Goal: Transaction & Acquisition: Purchase product/service

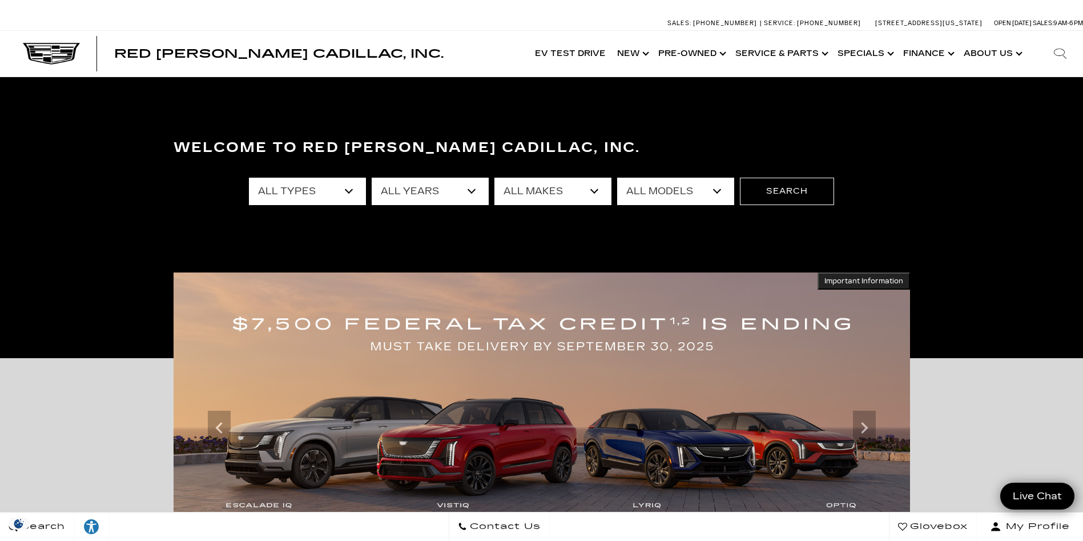
click at [347, 189] on select "All Types New Used Certified Used Demo" at bounding box center [307, 191] width 117 height 27
select select "Used"
click at [249, 178] on select "All Types New Used Certified Used Demo" at bounding box center [307, 191] width 117 height 27
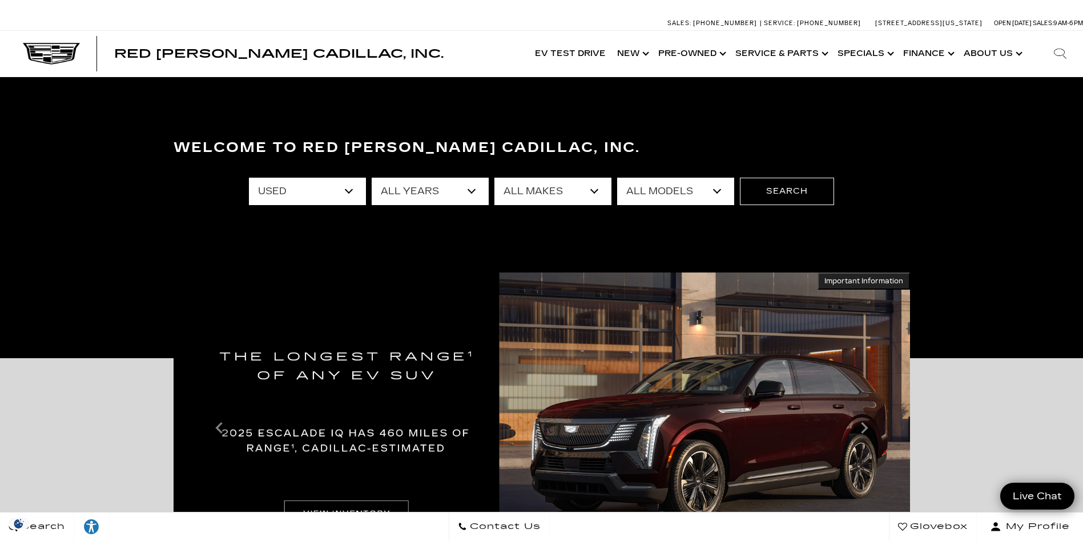
click at [593, 191] on select "All Makes Audi BMW Buick Cadillac Chevrolet Ford Honda Jeep Land Rover Lexus Me…" at bounding box center [552, 191] width 117 height 27
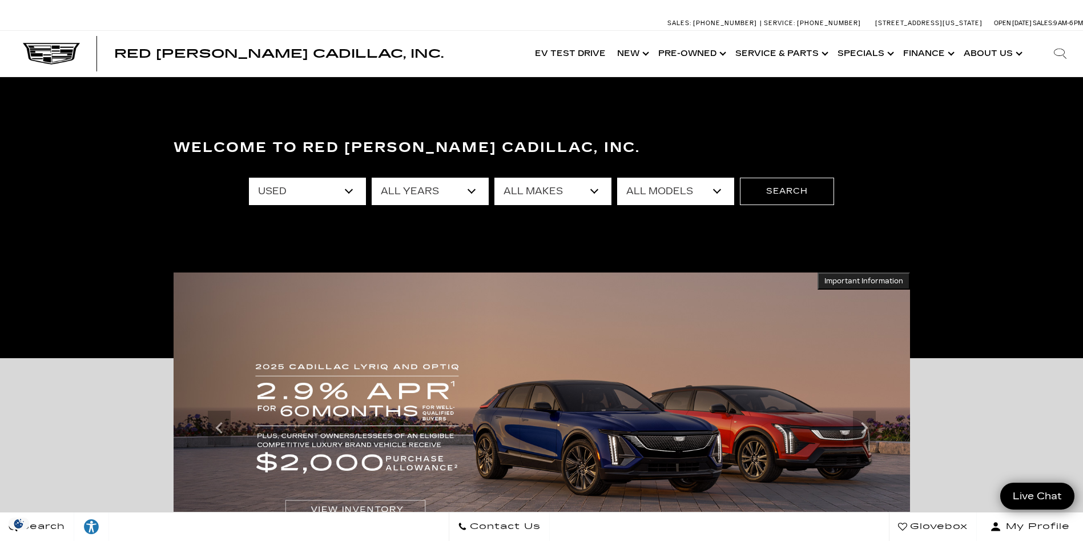
select select "Cadillac"
click at [494, 178] on select "All Makes Audi BMW Buick Cadillac Chevrolet Ford Honda Jeep Land Rover Lexus Me…" at bounding box center [552, 191] width 117 height 27
click at [715, 190] on select "All Models CT5 DTS Escalade SRX XT4 XT5 XT6 XTS" at bounding box center [675, 191] width 117 height 27
select select "Escalade"
click at [617, 178] on select "All Models CT5 DTS Escalade SRX XT4 XT5 XT6 XTS" at bounding box center [675, 191] width 117 height 27
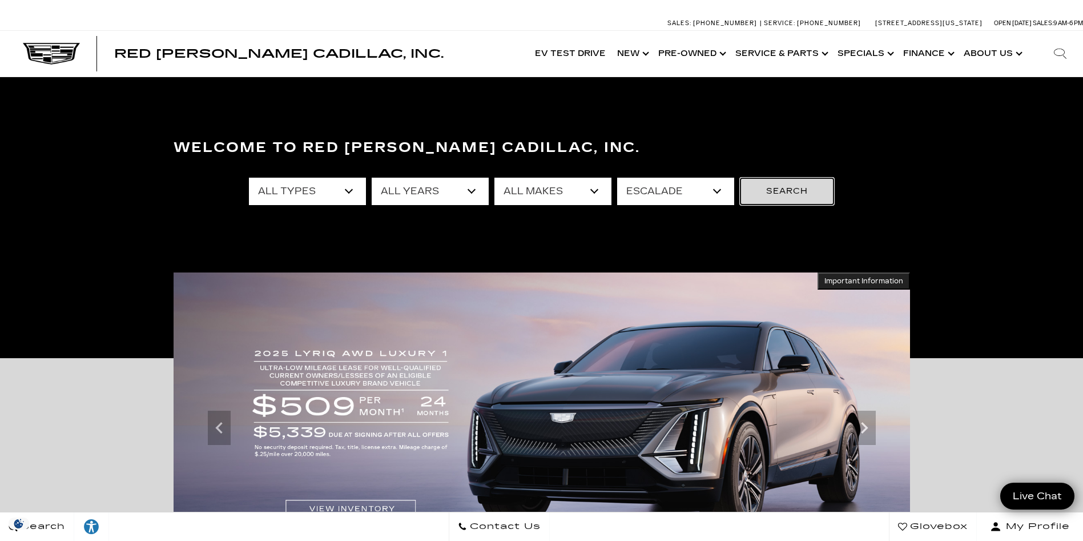
click at [795, 194] on button "Search" at bounding box center [787, 191] width 94 height 27
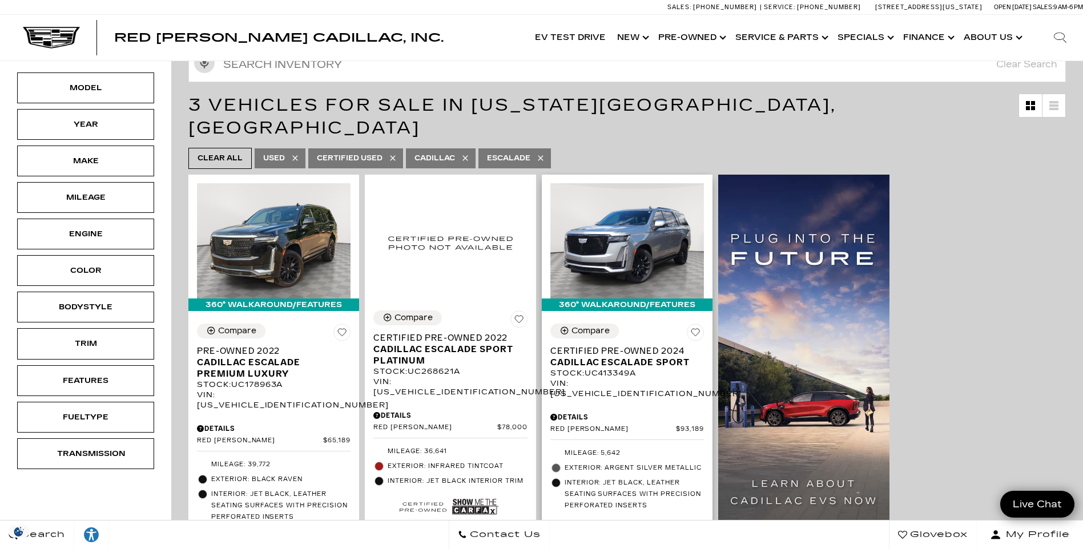
scroll to position [159, 0]
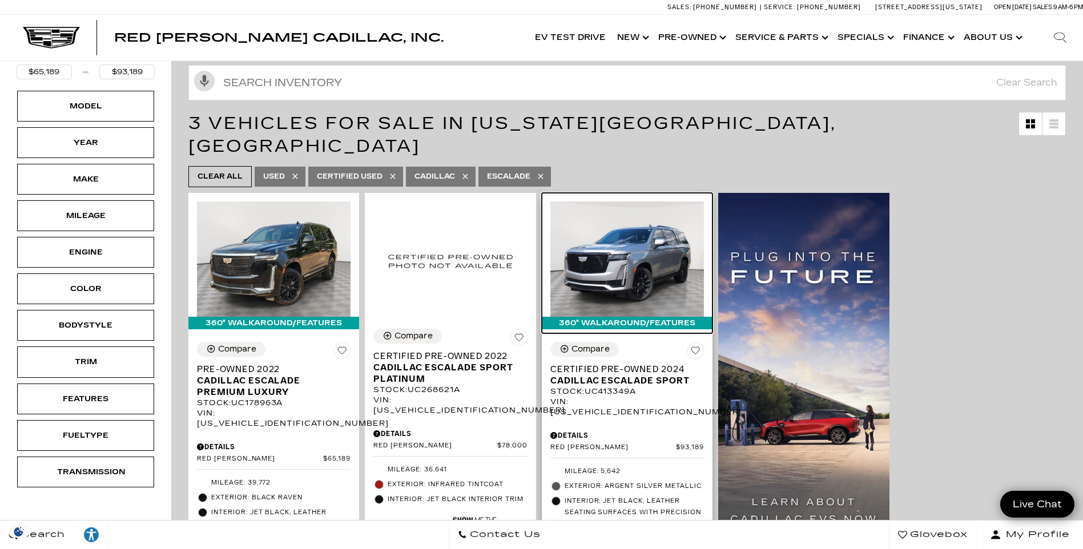
click at [617, 240] on img at bounding box center [627, 259] width 154 height 115
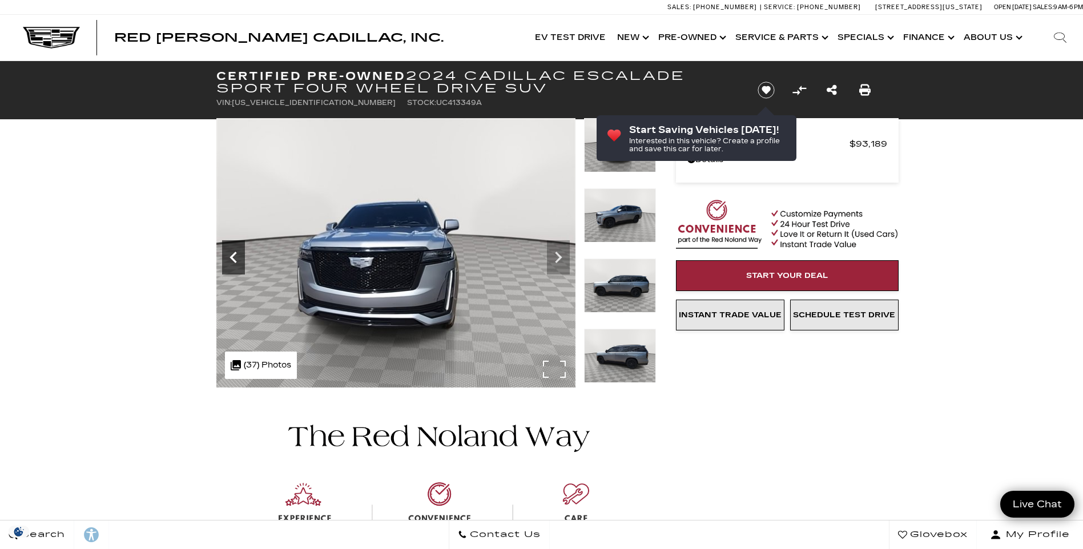
click at [231, 264] on icon "Previous" at bounding box center [233, 257] width 23 height 23
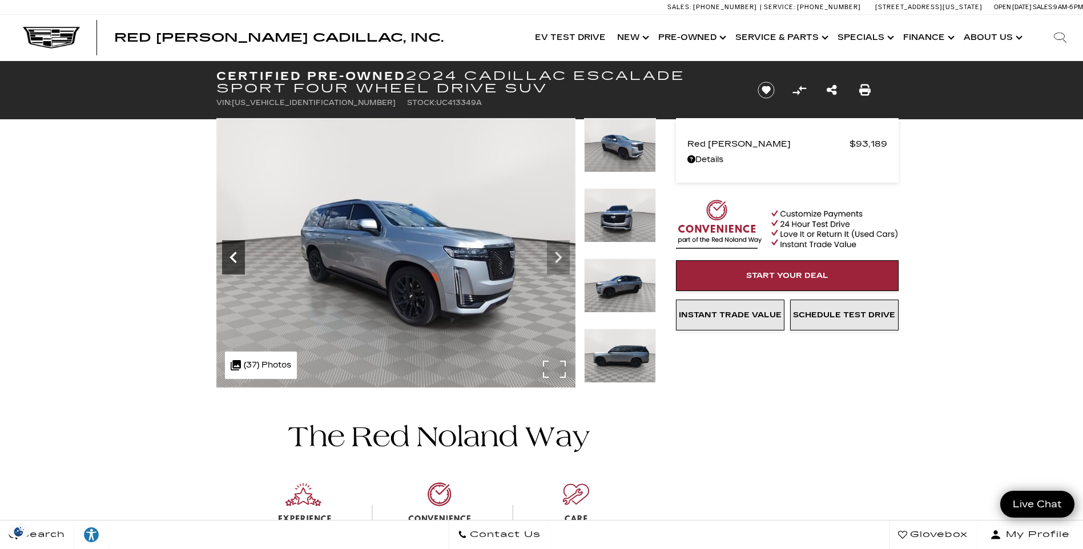
click at [231, 264] on icon "Previous" at bounding box center [233, 257] width 23 height 23
